Goal: Browse casually

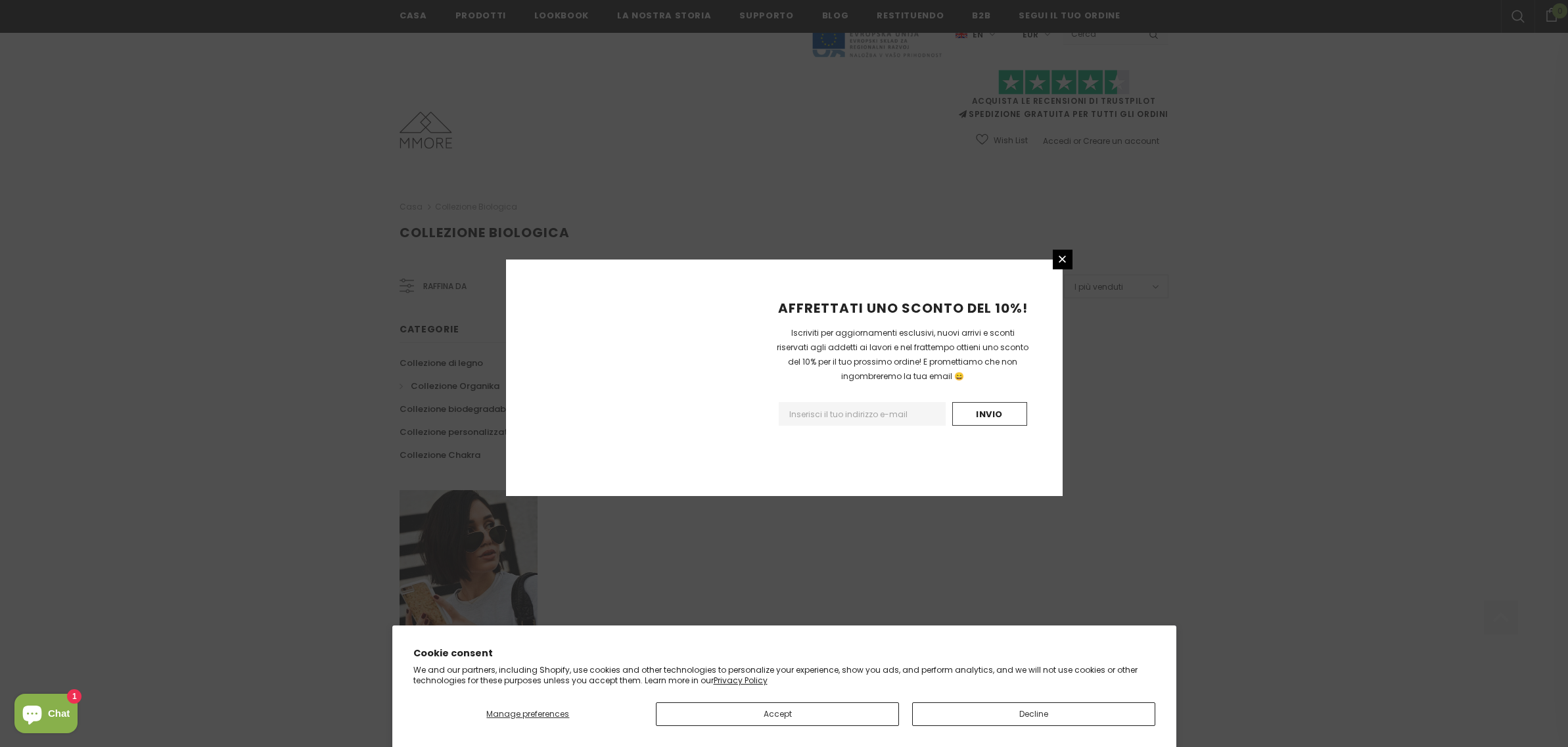
scroll to position [597, 0]
